Goal: Find specific page/section: Find specific page/section

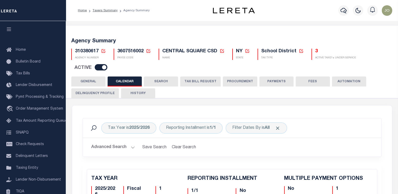
checkbox input "false"
type input "1"
click at [103, 50] on icon at bounding box center [103, 51] width 5 height 5
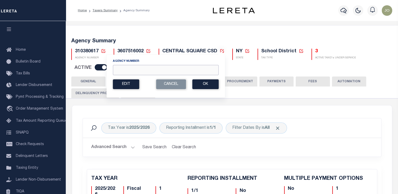
click at [142, 68] on input "Agency Number" at bounding box center [166, 70] width 106 height 10
paste input "310380617"
type input "310380617"
click at [202, 84] on button "Ok" at bounding box center [205, 84] width 26 height 10
click at [233, 69] on div "310380617 Agency Number 310380617 Edit" at bounding box center [231, 58] width 329 height 28
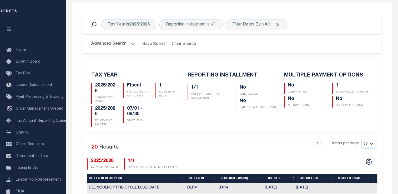
scroll to position [98, 0]
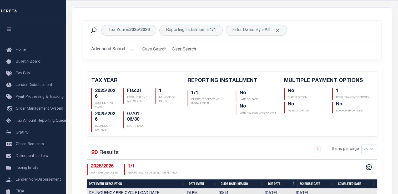
click at [119, 49] on button "Advanced Search" at bounding box center [113, 49] width 44 height 10
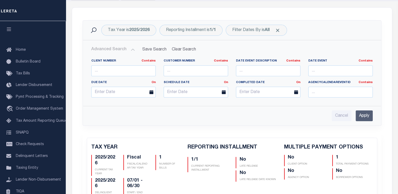
click at [120, 48] on button "Advanced Search" at bounding box center [113, 49] width 44 height 10
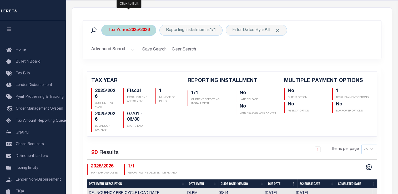
click at [122, 33] on div "Tax Year is 2025/2026" at bounding box center [128, 30] width 55 height 11
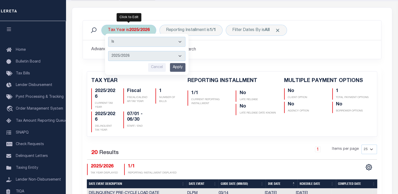
click at [125, 55] on select "2026/2027 2025/2026 2024/2025 2023/2024 2022/2023 2021/2022 2020/2021 2019/2020…" at bounding box center [146, 56] width 77 height 10
select select "2024/2025"
click at [108, 51] on select "2026/2027 2025/2026 2024/2025 2023/2024 2022/2023 2021/2022 2020/2021 2019/2020…" at bounding box center [146, 56] width 77 height 10
click at [174, 64] on input "Apply" at bounding box center [178, 67] width 16 height 9
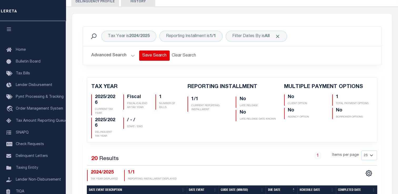
scroll to position [68, 0]
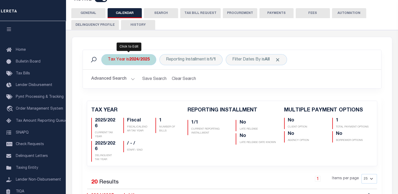
click at [129, 59] on b "2024/2025" at bounding box center [139, 60] width 21 height 4
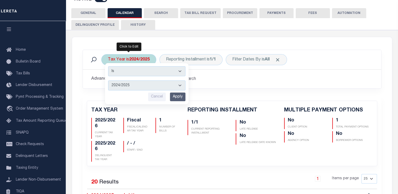
click at [130, 84] on select "2026/2027 2025/2026 2024/2025 2023/2024 2022/2023 2021/2022 2020/2021 2019/2020…" at bounding box center [146, 85] width 77 height 10
select select "2025/2026"
click at [108, 80] on select "2026/2027 2025/2026 2024/2025 2023/2024 2022/2023 2021/2022 2020/2021 2019/2020…" at bounding box center [146, 85] width 77 height 10
click at [172, 94] on input "Apply" at bounding box center [178, 97] width 16 height 9
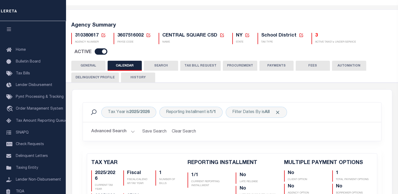
scroll to position [0, 0]
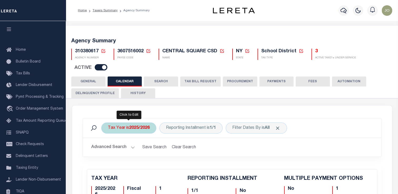
click at [143, 126] on b "2025/2026" at bounding box center [139, 128] width 21 height 4
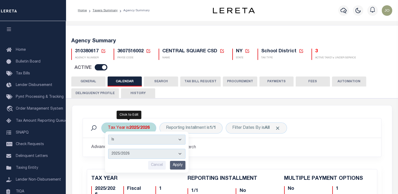
click at [133, 153] on select "2026/2027 2025/2026 2024/2025 2023/2024 2022/2023 2021/2022 2020/2021 2019/2020…" at bounding box center [146, 154] width 77 height 10
select select "2024/2025"
click at [108, 149] on select "2026/2027 2025/2026 2024/2025 2023/2024 2022/2023 2021/2022 2020/2021 2019/2020…" at bounding box center [146, 154] width 77 height 10
click at [177, 164] on input "Apply" at bounding box center [178, 165] width 16 height 9
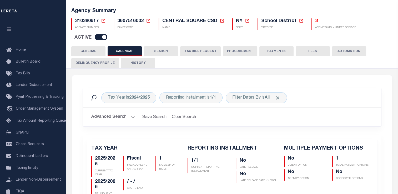
scroll to position [14, 0]
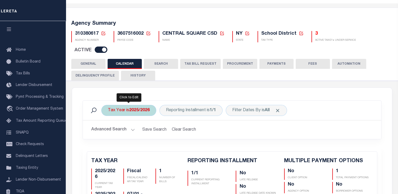
scroll to position [14, 0]
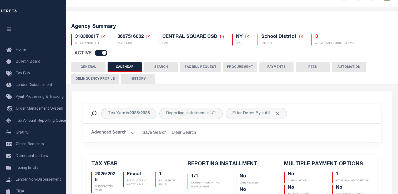
click at [104, 36] on icon at bounding box center [103, 36] width 5 height 5
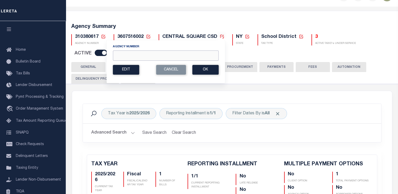
click at [134, 53] on input "Agency Number" at bounding box center [166, 56] width 106 height 10
paste input "370021733"
type input "370021733"
click at [208, 70] on button "Ok" at bounding box center [205, 70] width 26 height 10
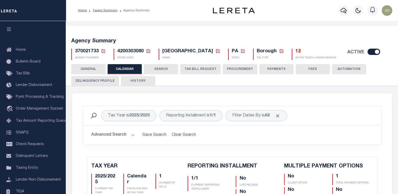
checkbox input "false"
type input "1"
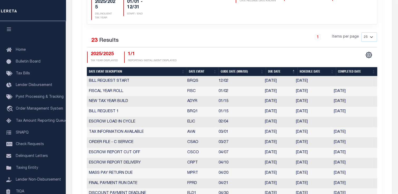
scroll to position [197, 0]
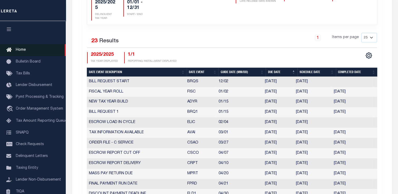
click at [27, 53] on link "Home" at bounding box center [33, 50] width 66 height 12
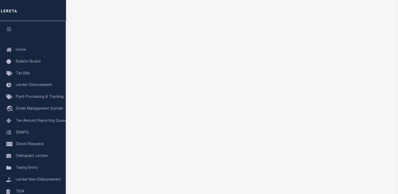
scroll to position [37, 0]
